Goal: Browse casually

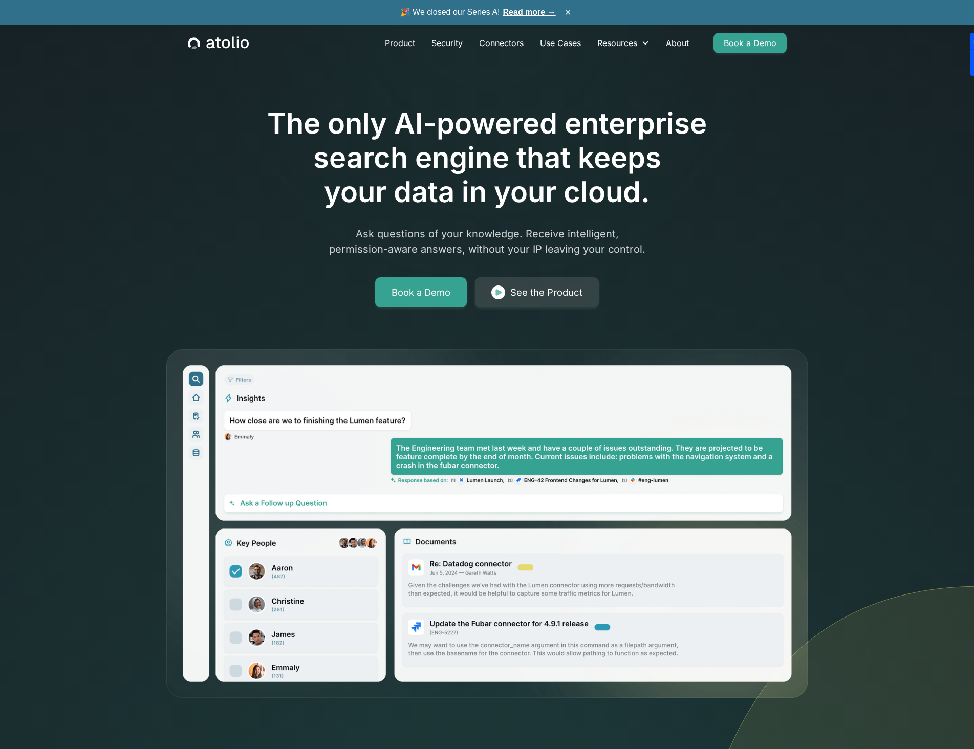
drag, startPoint x: 637, startPoint y: 317, endPoint x: 715, endPoint y: 321, distance: 78.9
click at [659, 317] on div "The only AI-powered enterprise search engine that keeps your data in your cloud…" at bounding box center [487, 374] width 655 height 651
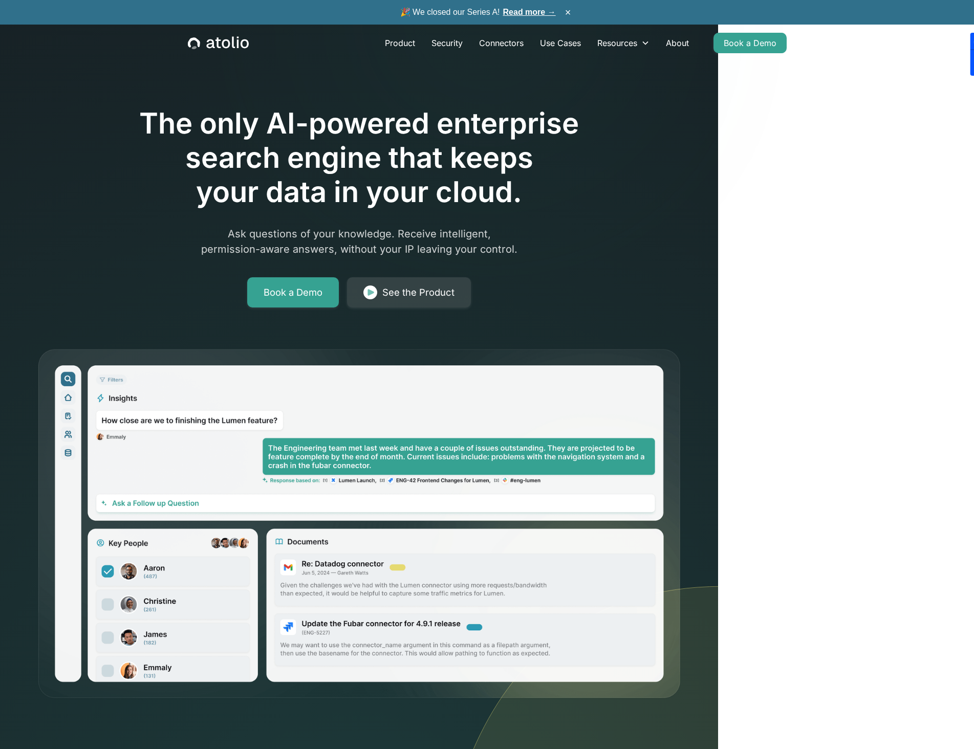
click at [642, 162] on icon at bounding box center [577, 500] width 281 height 745
